Goal: Check status: Check status

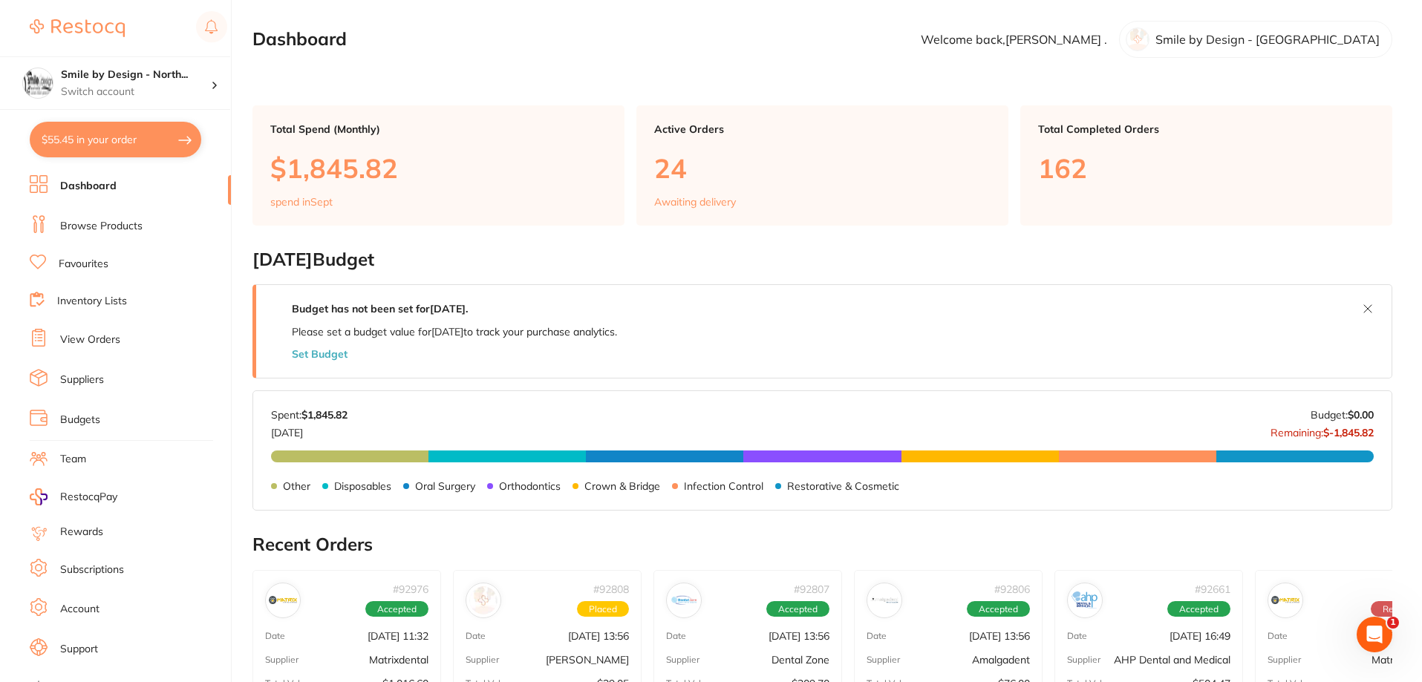
click at [83, 342] on link "View Orders" at bounding box center [90, 340] width 60 height 15
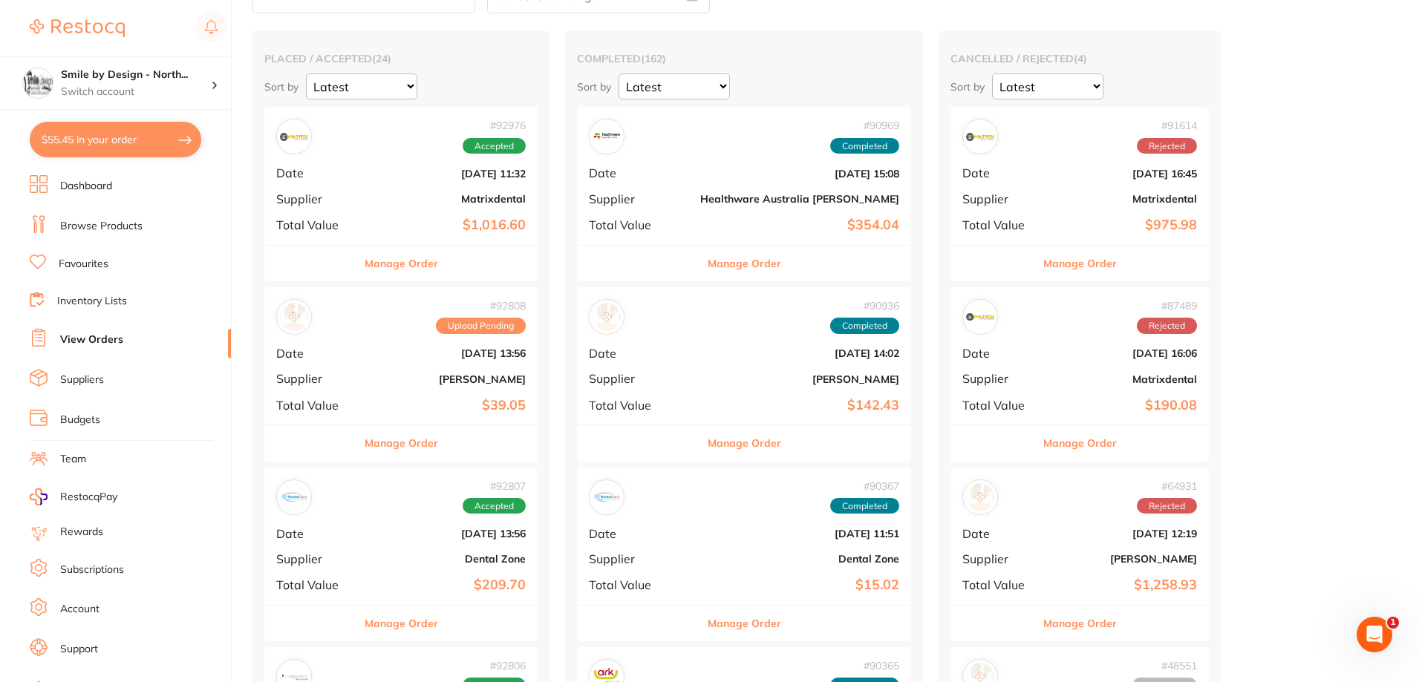
scroll to position [223, 0]
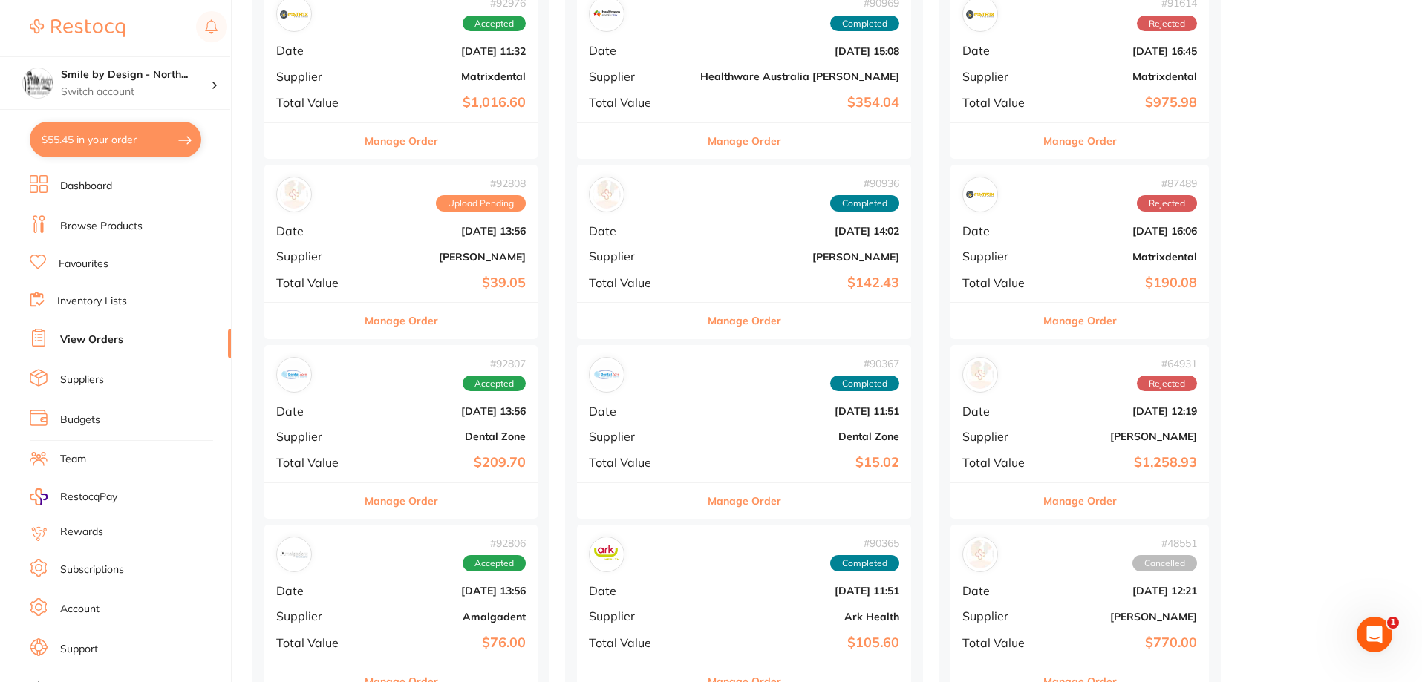
click at [432, 426] on div "# 92807 Accepted Date [DATE] 13:56 Supplier Dental Zone Total Value $209.70" at bounding box center [400, 413] width 273 height 137
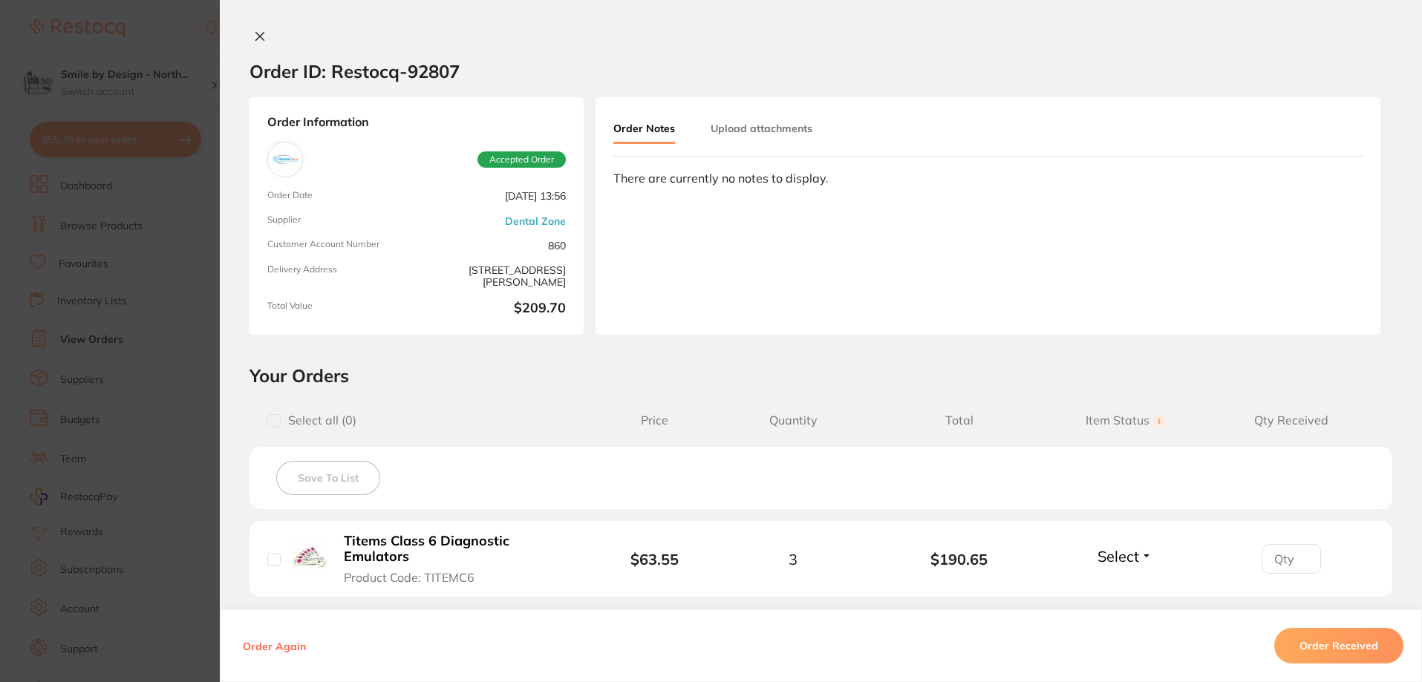
click at [256, 39] on icon at bounding box center [260, 37] width 8 height 8
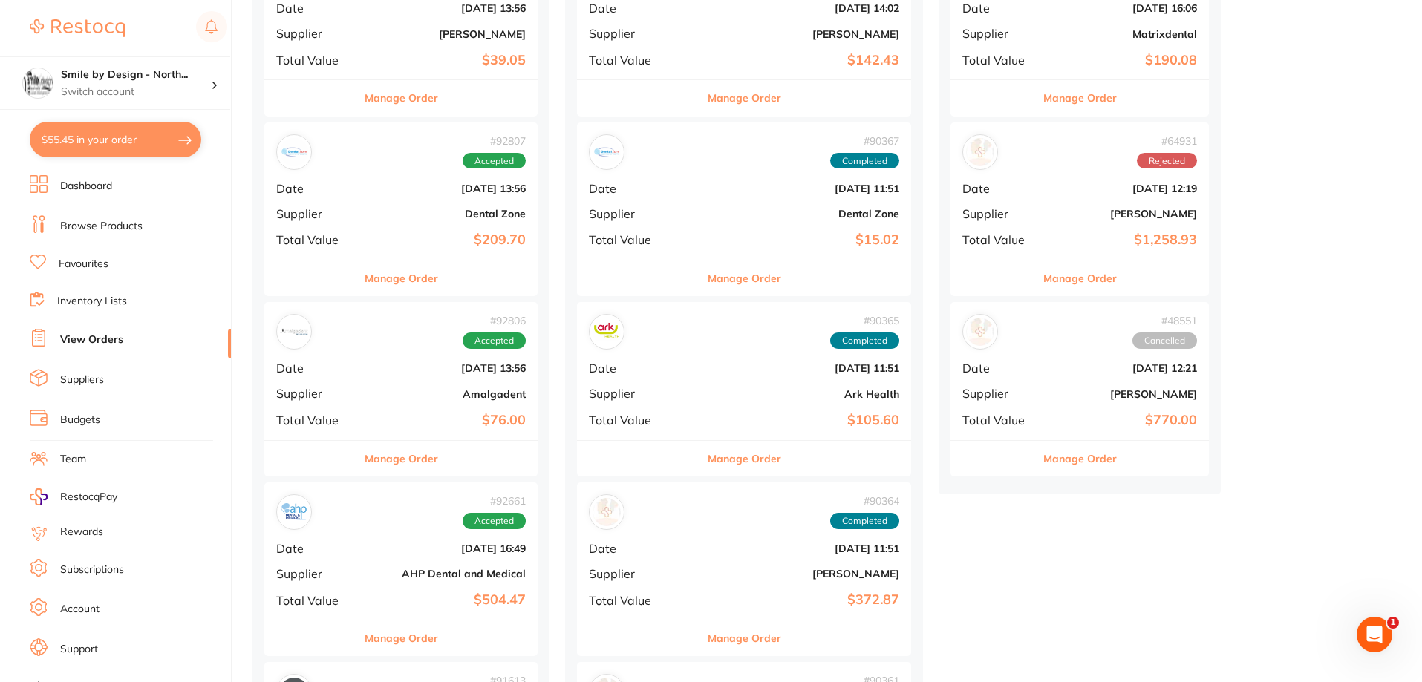
click at [444, 405] on div "# 92806 Accepted Date [DATE] 13:56 Supplier Amalgadent Total Value $76.00" at bounding box center [400, 370] width 273 height 137
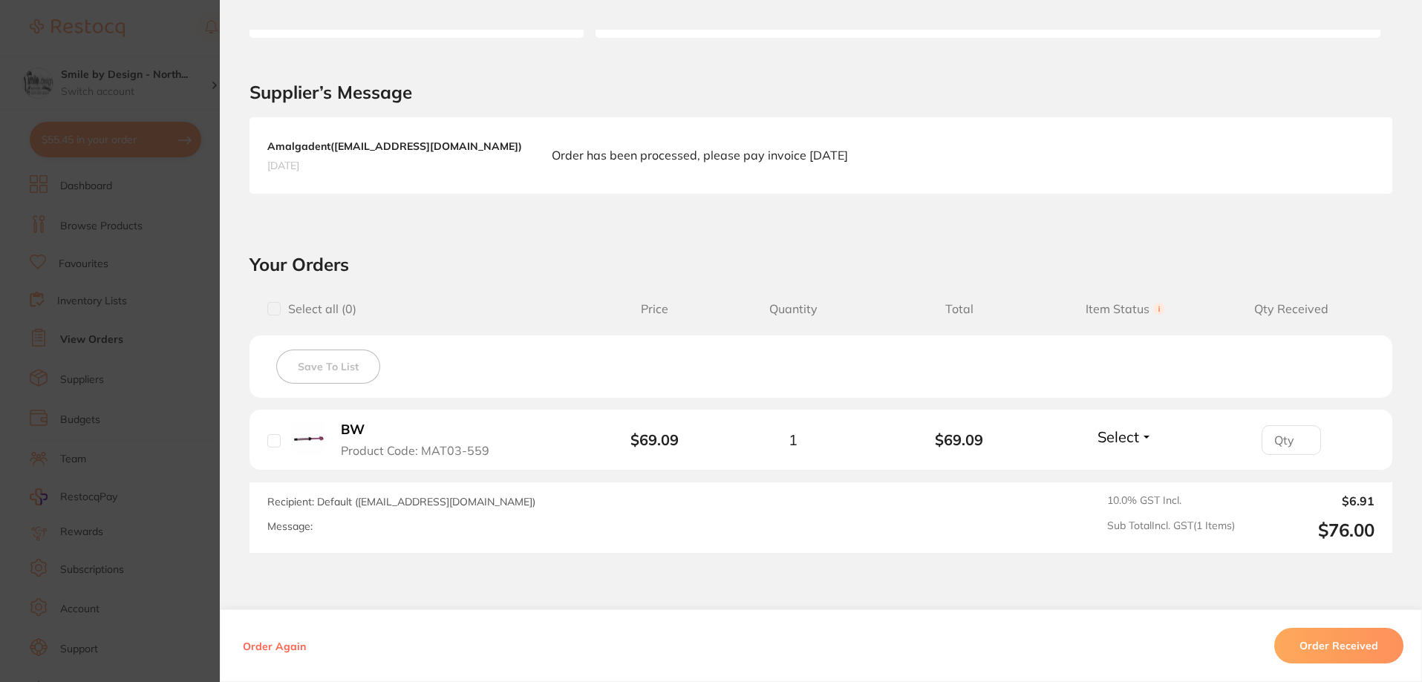
click at [1348, 639] on button "Order Received" at bounding box center [1338, 646] width 129 height 36
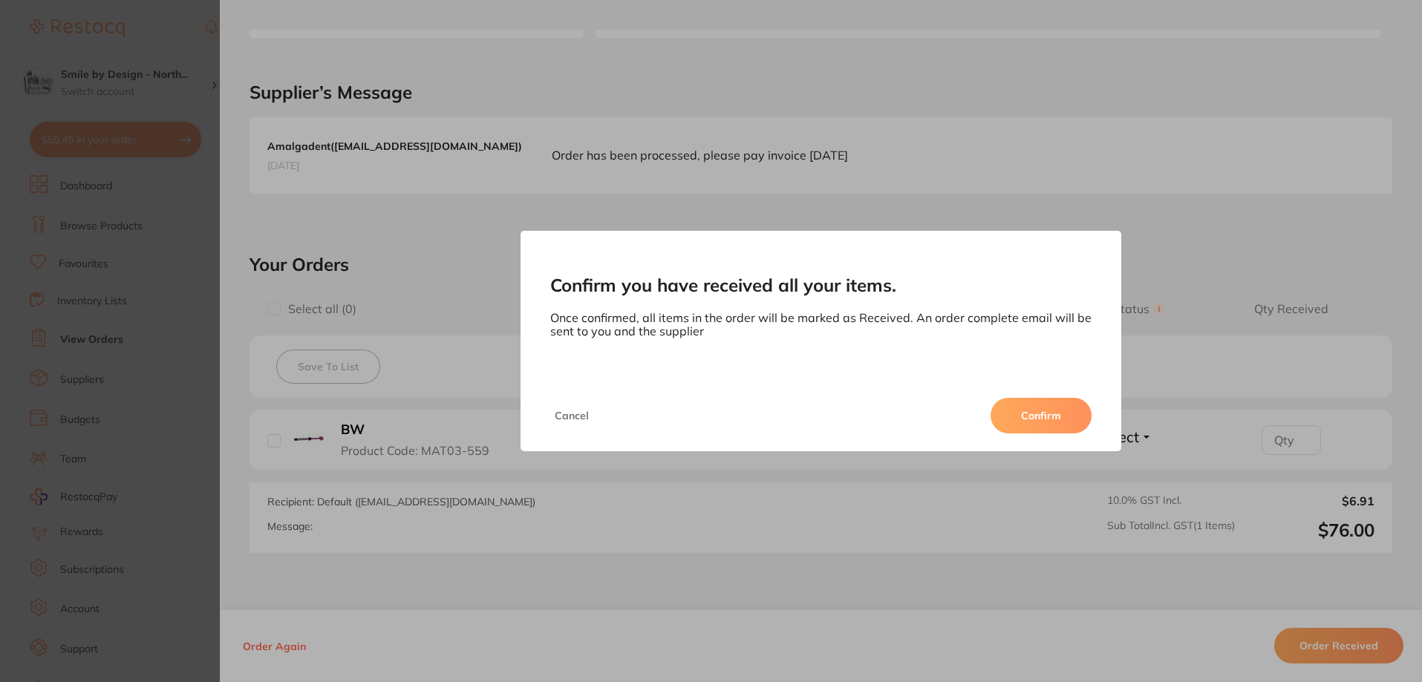
click at [1005, 419] on button "Confirm" at bounding box center [1041, 416] width 101 height 36
